Goal: Task Accomplishment & Management: Use online tool/utility

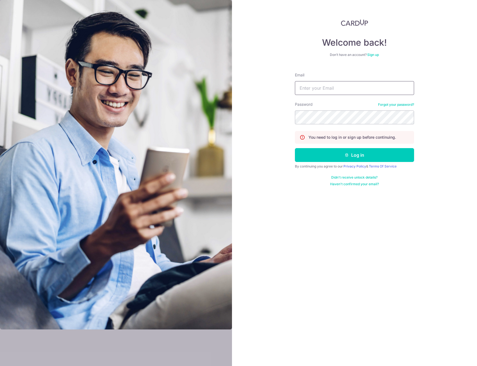
click at [341, 88] on input "Email" at bounding box center [354, 88] width 119 height 14
type input "[EMAIL_ADDRESS][DOMAIN_NAME]"
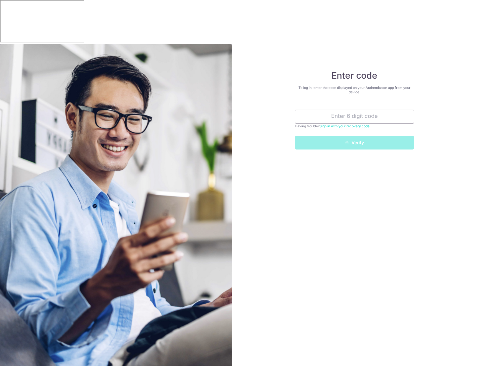
paste input "928848"
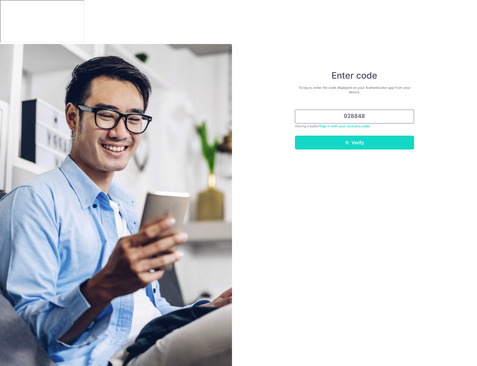
type input "928848"
click at [385, 136] on button "Verify" at bounding box center [354, 143] width 119 height 14
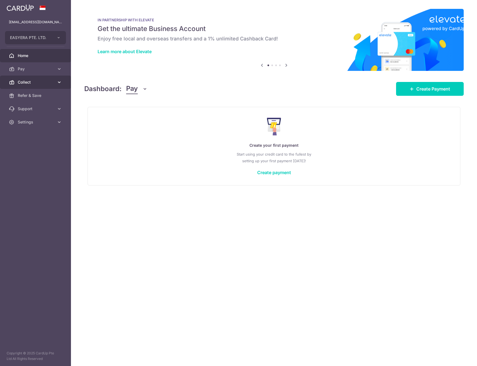
click at [56, 84] on link "Collect" at bounding box center [35, 82] width 71 height 13
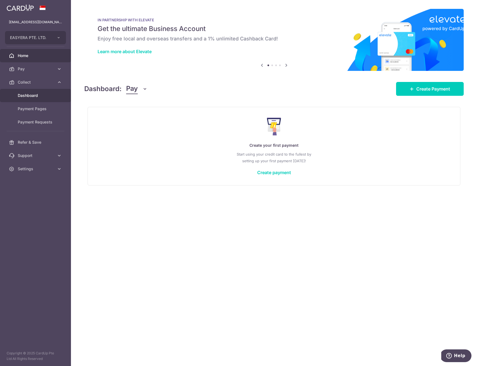
click at [52, 95] on span "Dashboard" at bounding box center [36, 96] width 37 height 6
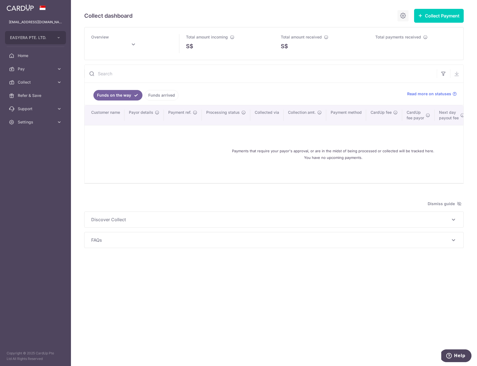
click at [401, 15] on icon at bounding box center [403, 15] width 7 height 7
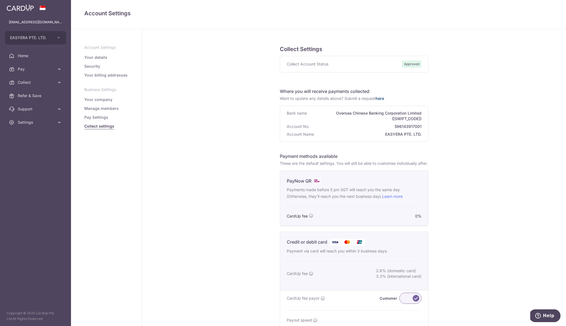
click at [381, 99] on link "here" at bounding box center [379, 98] width 9 height 5
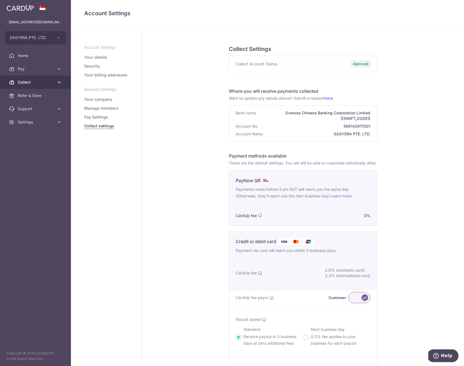
click at [48, 81] on span "Collect" at bounding box center [36, 83] width 37 height 6
click at [40, 122] on span "Payment Requests" at bounding box center [36, 122] width 37 height 6
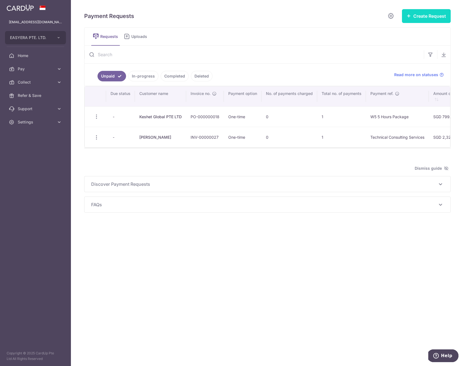
click at [426, 15] on button "Create Request" at bounding box center [426, 16] width 49 height 14
click at [427, 31] on span "Single Request" at bounding box center [417, 33] width 57 height 7
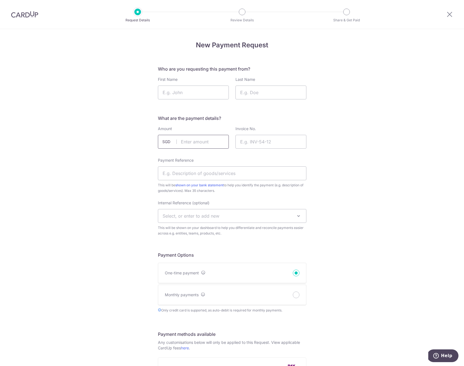
click at [167, 145] on input "text" at bounding box center [193, 142] width 71 height 14
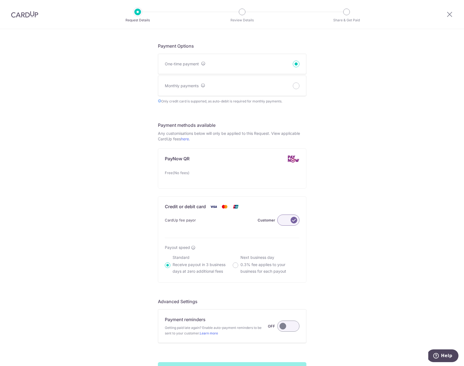
scroll to position [260, 0]
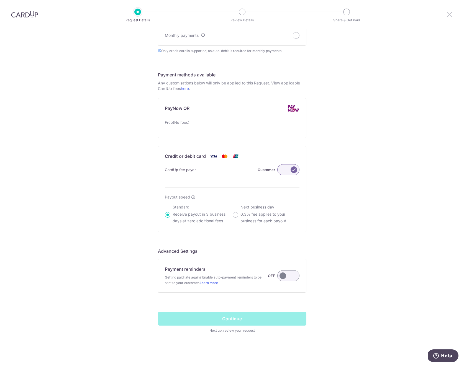
click at [450, 15] on icon at bounding box center [449, 14] width 7 height 7
